Goal: Information Seeking & Learning: Understand process/instructions

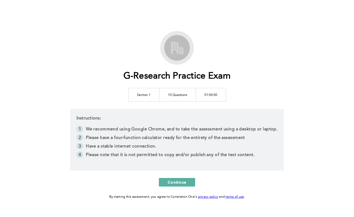
click at [174, 95] on td "10 Questions" at bounding box center [177, 94] width 37 height 13
click at [143, 92] on td "Section 1" at bounding box center [143, 94] width 31 height 13
click at [157, 98] on td "Section 1" at bounding box center [143, 94] width 31 height 13
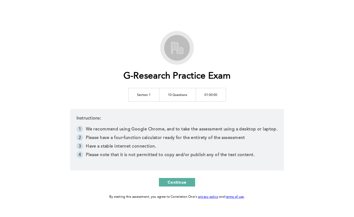
click at [157, 98] on td "Section 1" at bounding box center [143, 94] width 31 height 13
click at [168, 97] on td "10 Questions" at bounding box center [177, 94] width 37 height 13
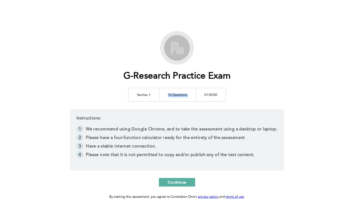
click at [170, 94] on td "10 Questions" at bounding box center [177, 94] width 37 height 13
